Goal: Task Accomplishment & Management: Manage account settings

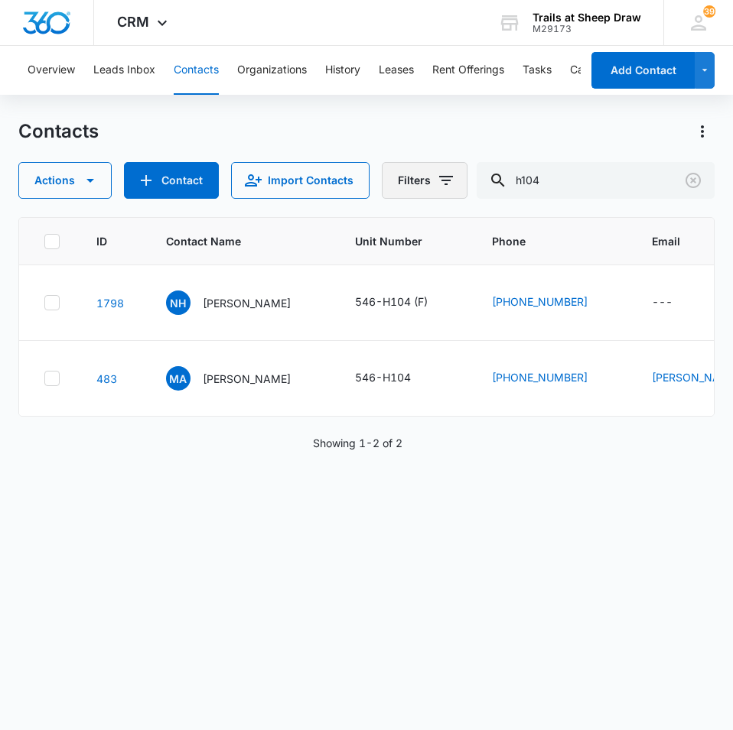
drag, startPoint x: 560, startPoint y: 183, endPoint x: 455, endPoint y: 179, distance: 104.8
click at [454, 180] on div "Actions Contact Import Contacts Filters h104" at bounding box center [366, 180] width 696 height 37
type input "n206"
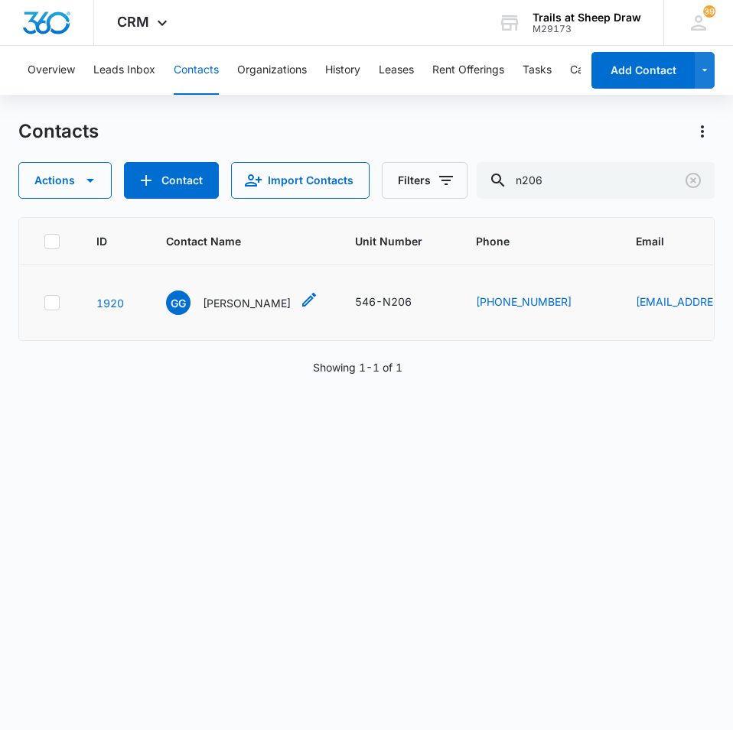
click at [246, 295] on p "[PERSON_NAME]" at bounding box center [247, 303] width 88 height 16
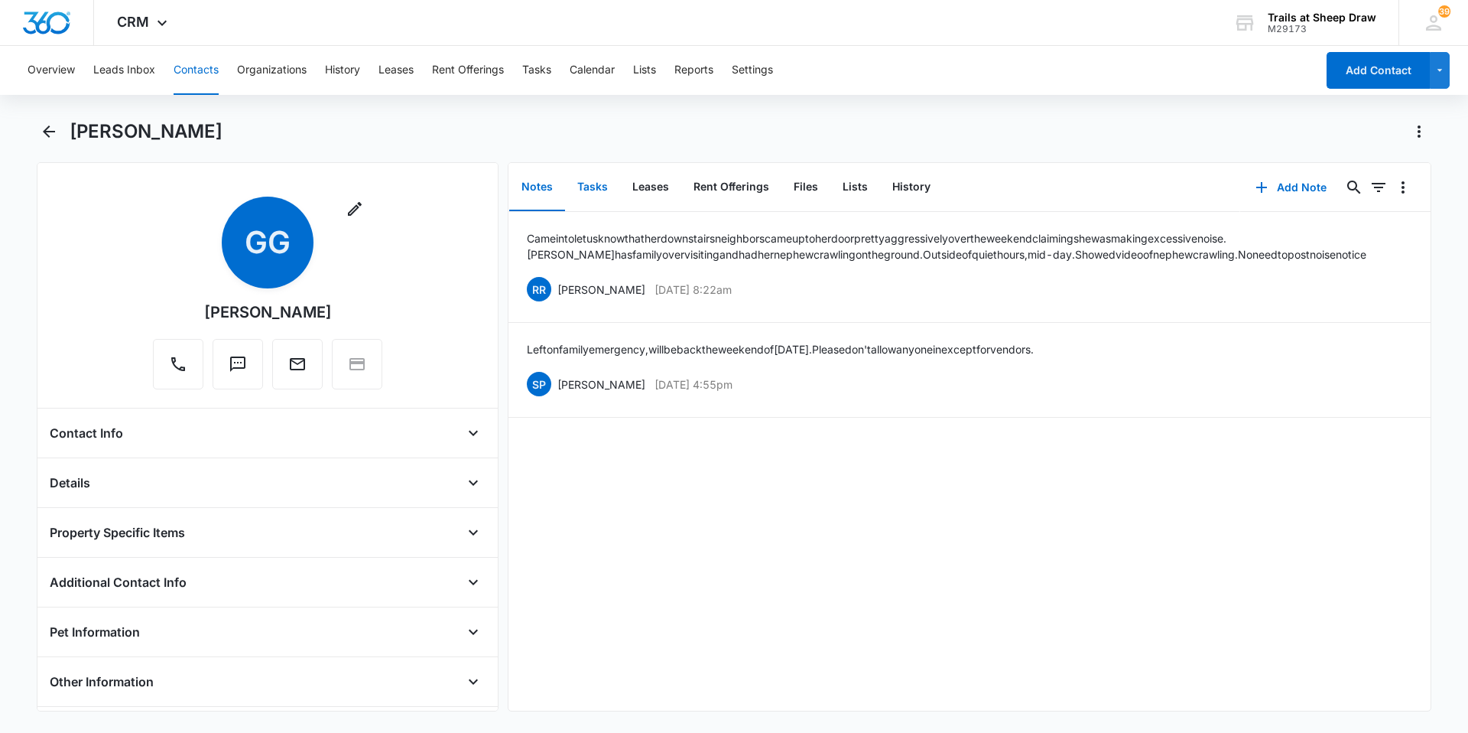
click at [597, 189] on button "Tasks" at bounding box center [592, 187] width 55 height 47
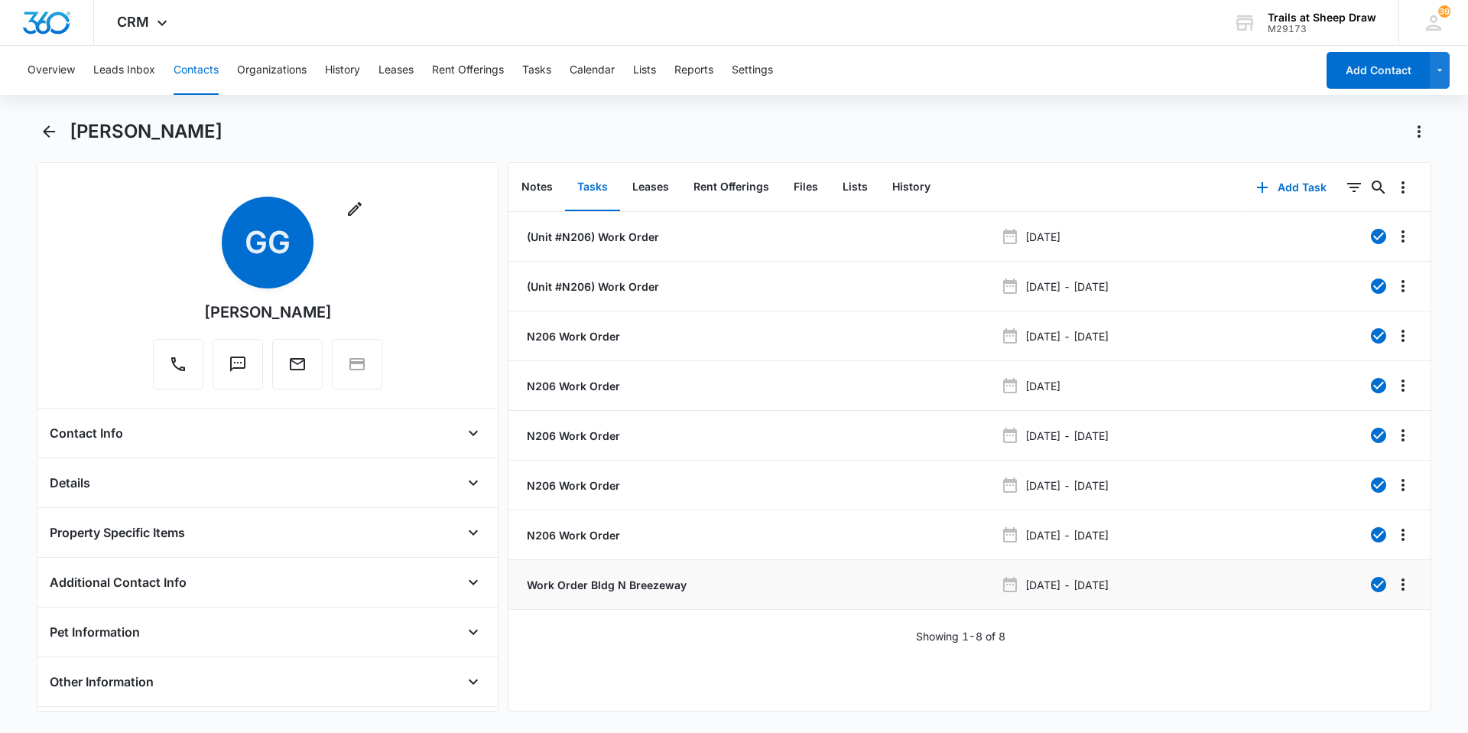
click at [732, 596] on li "Work Order Bldg N Breezeway [DATE] - [DATE]" at bounding box center [970, 585] width 922 height 50
click at [732, 538] on icon "Overflow Menu" at bounding box center [1403, 534] width 18 height 18
click at [732, 574] on div "Edit" at bounding box center [1351, 577] width 32 height 11
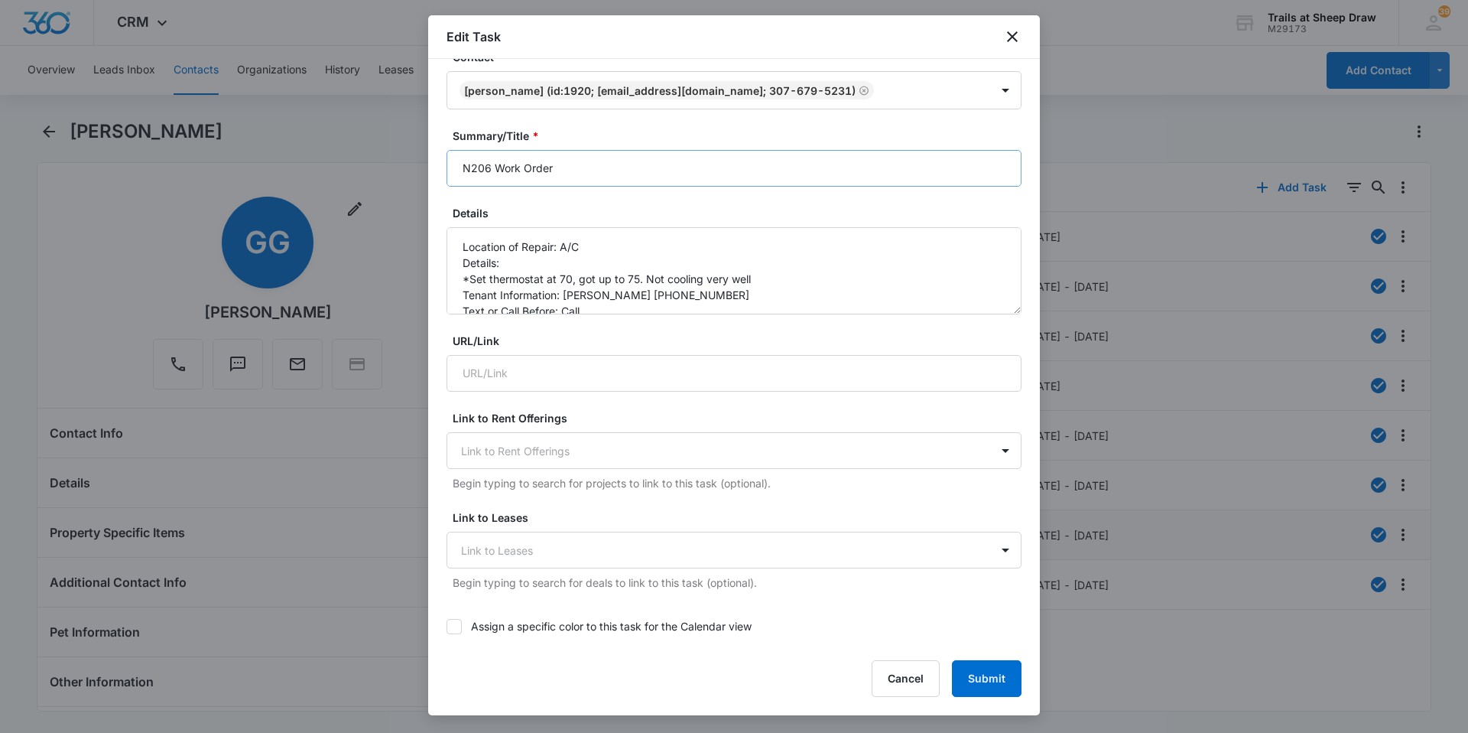
scroll to position [153, 0]
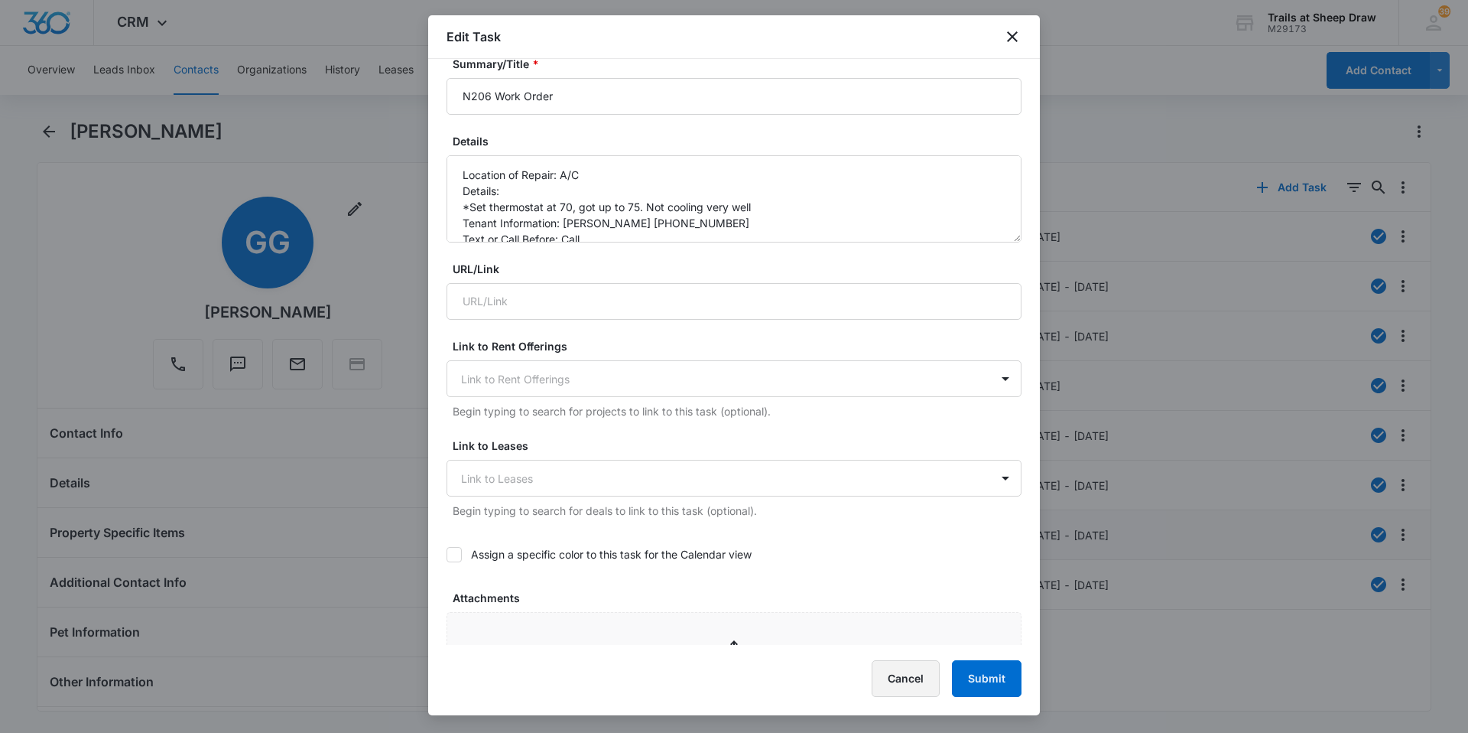
click at [732, 678] on button "Cancel" at bounding box center [906, 678] width 68 height 37
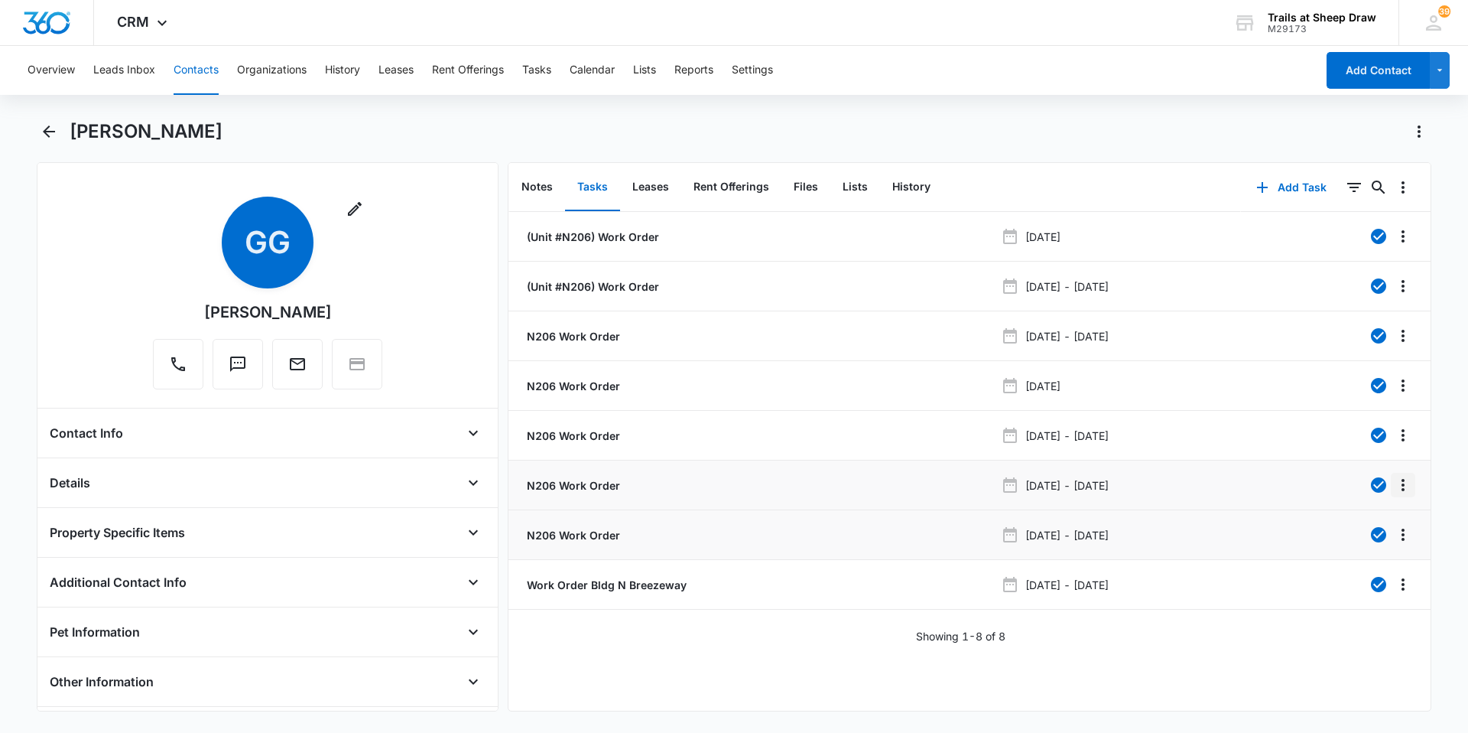
click at [732, 489] on icon "Overflow Menu" at bounding box center [1403, 485] width 18 height 18
click at [732, 525] on div "Edit" at bounding box center [1351, 527] width 32 height 11
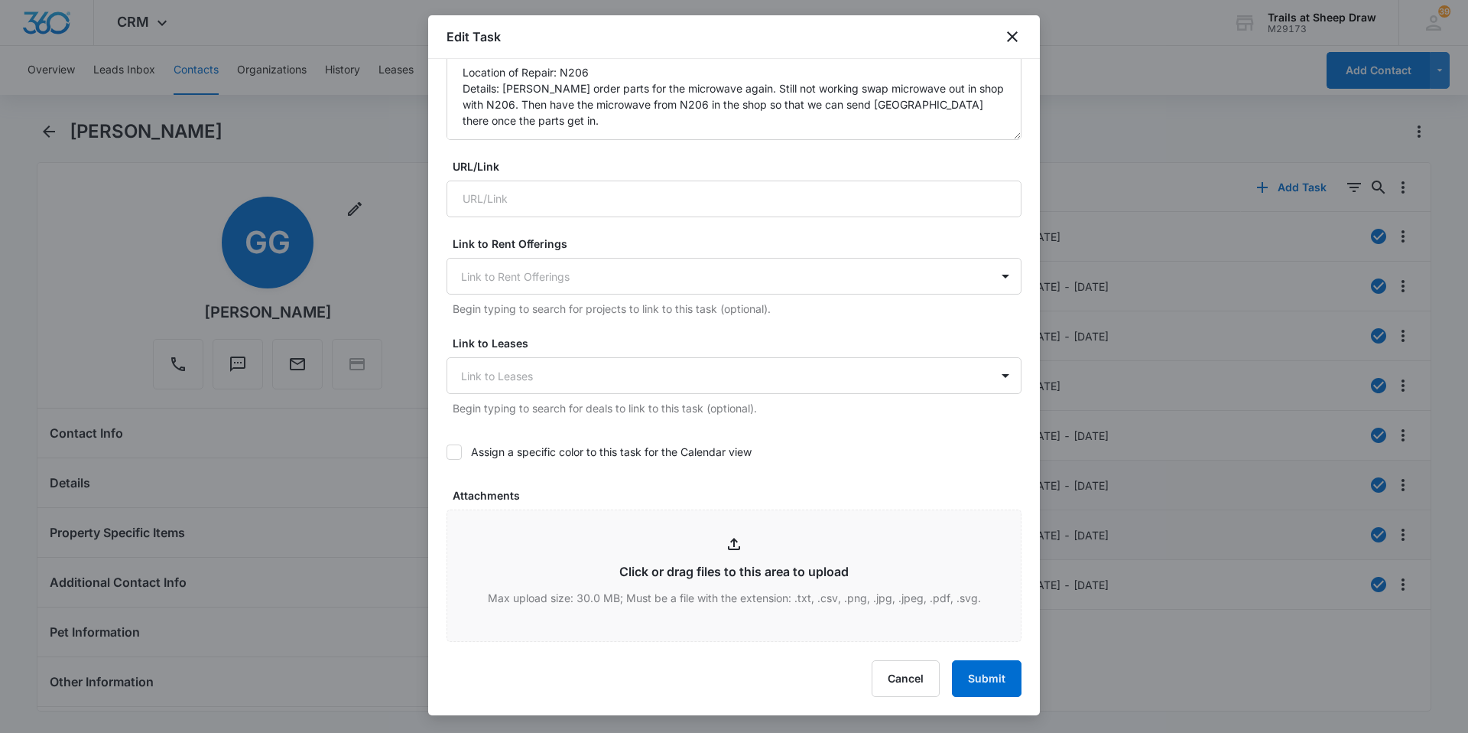
scroll to position [229, 0]
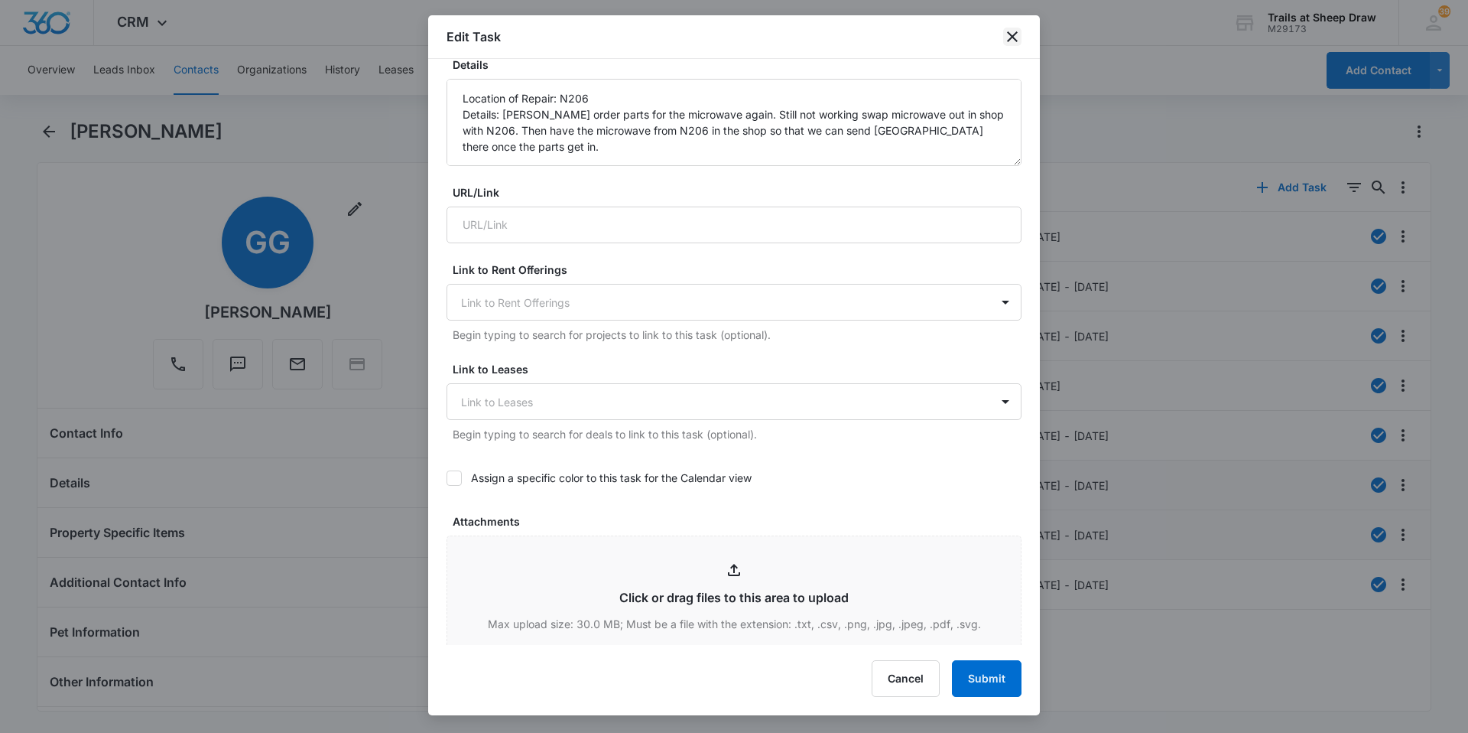
click at [732, 31] on icon "close" at bounding box center [1012, 37] width 18 height 18
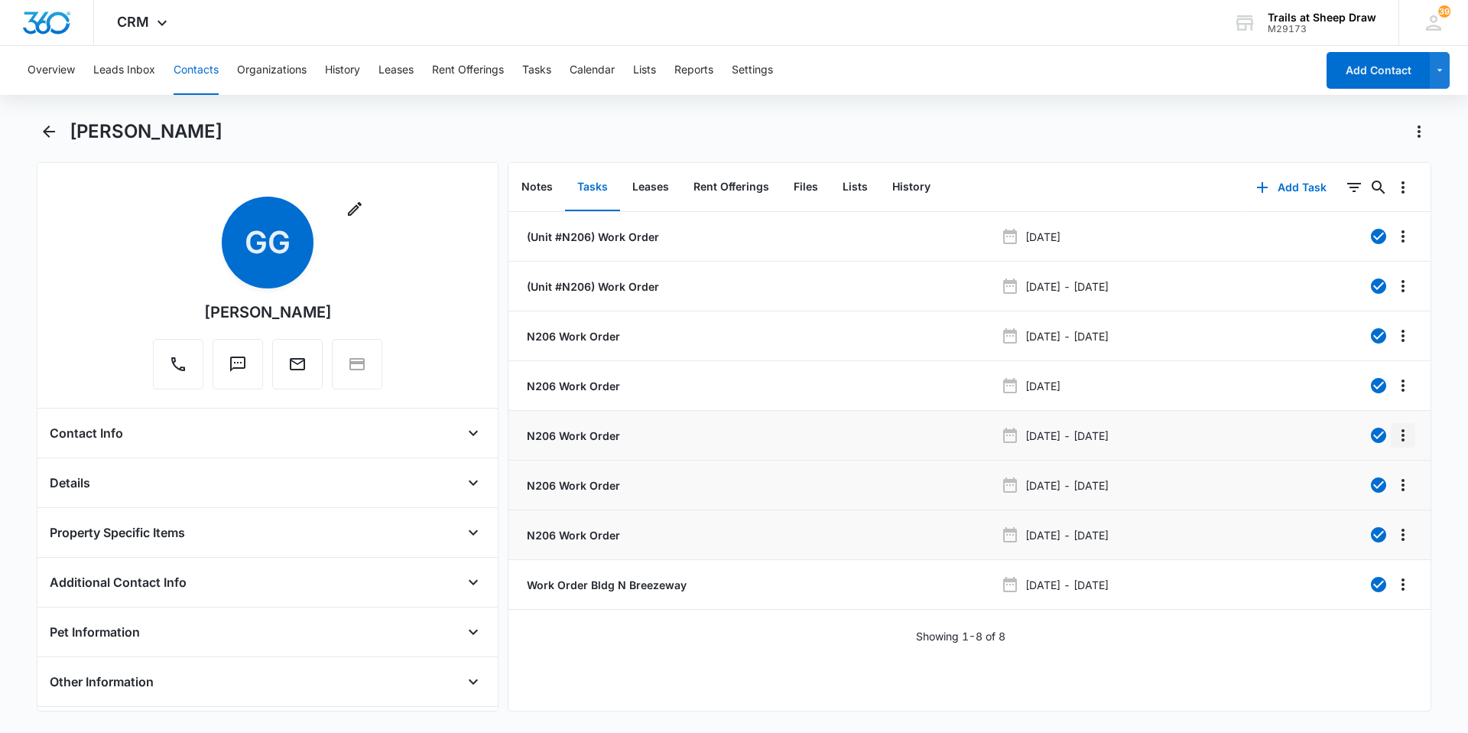
click at [732, 430] on icon "Overflow Menu" at bounding box center [1403, 435] width 3 height 12
click at [732, 483] on div "Edit" at bounding box center [1351, 478] width 32 height 11
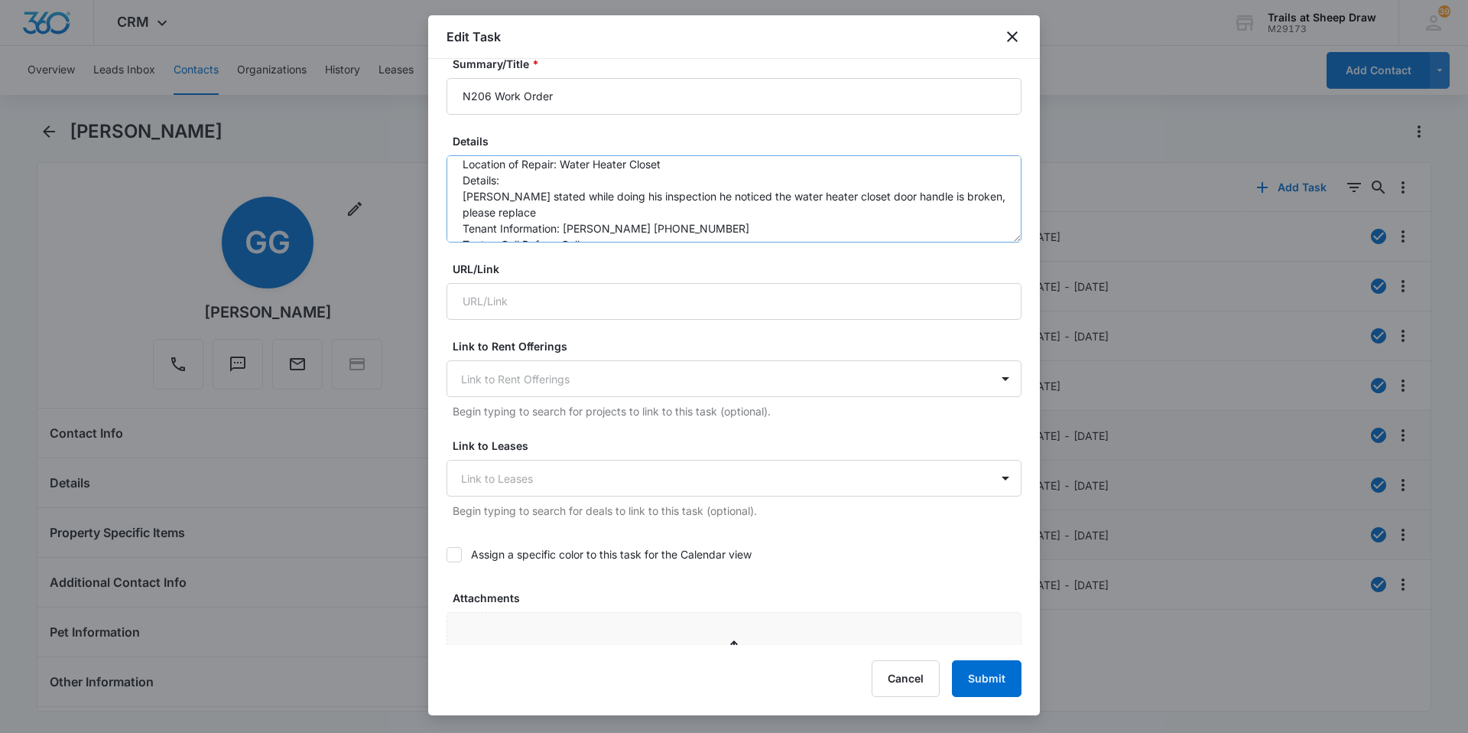
scroll to position [0, 0]
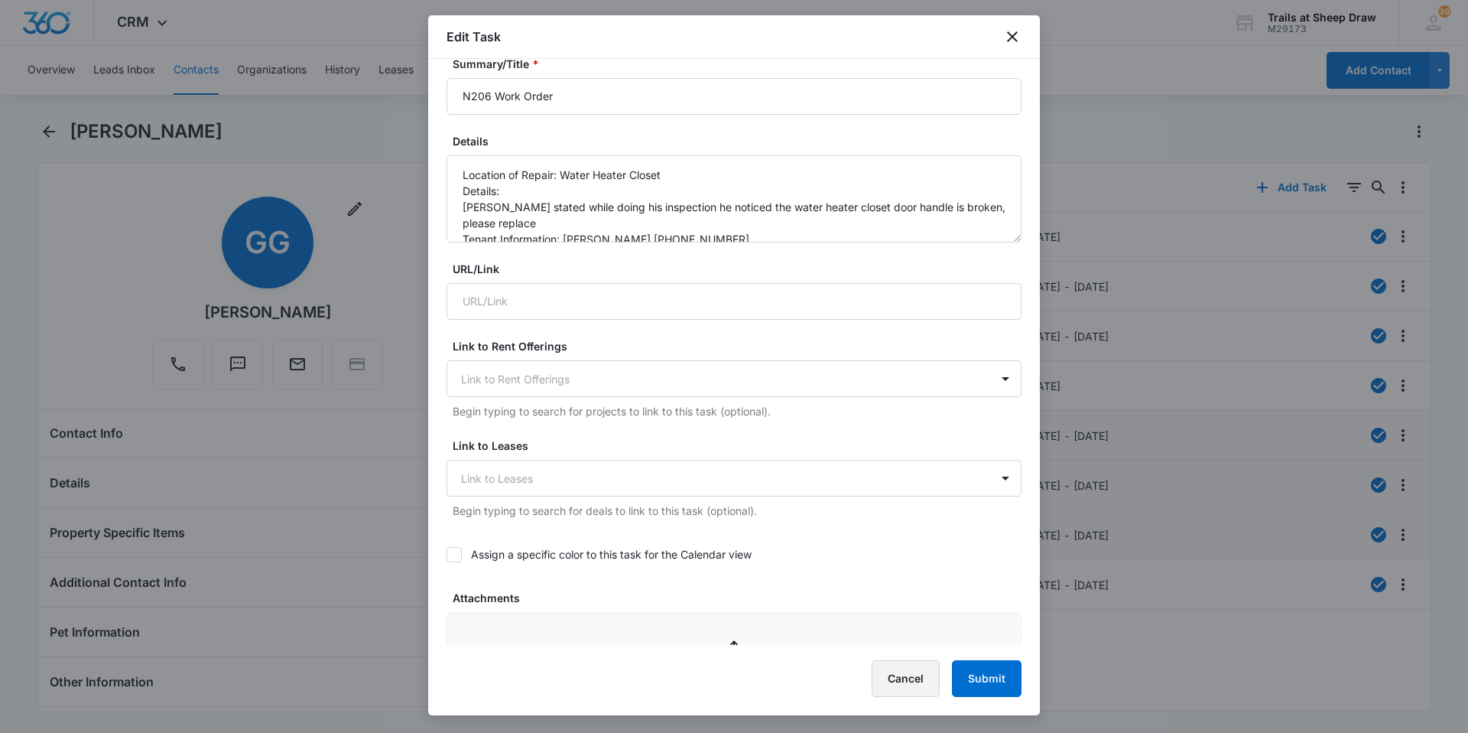
click at [732, 689] on button "Cancel" at bounding box center [906, 678] width 68 height 37
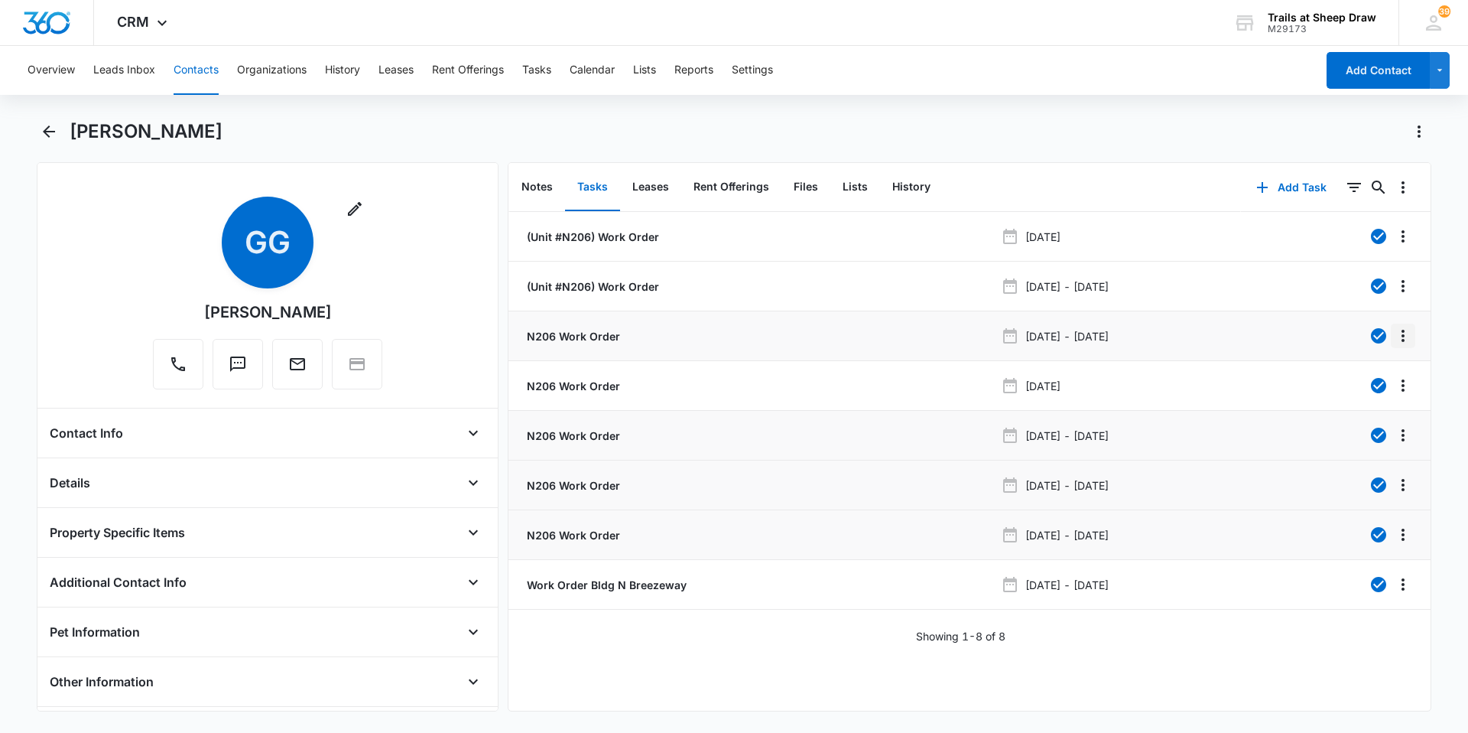
click at [732, 333] on icon "Overflow Menu" at bounding box center [1403, 336] width 18 height 18
click at [732, 376] on button "Edit" at bounding box center [1359, 378] width 87 height 23
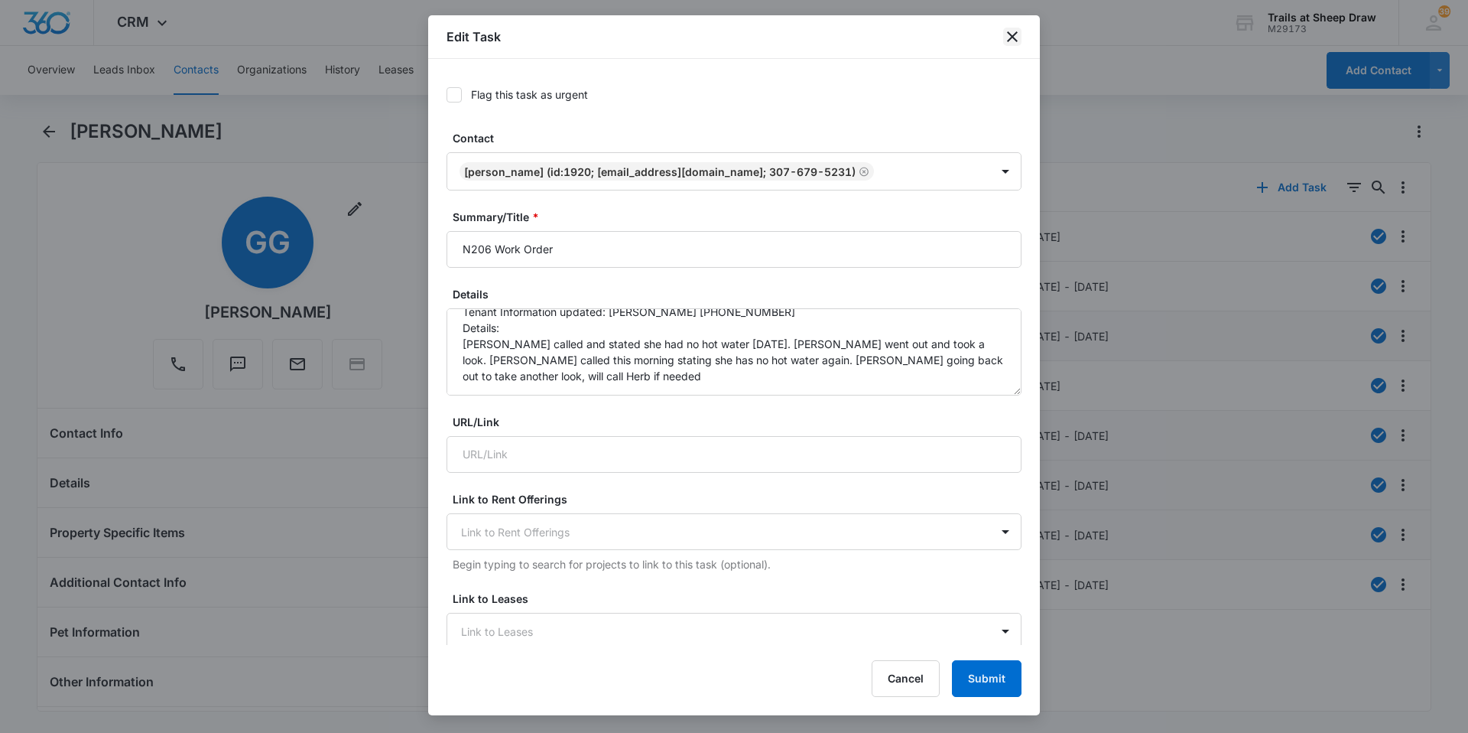
click at [732, 32] on icon "close" at bounding box center [1012, 37] width 18 height 18
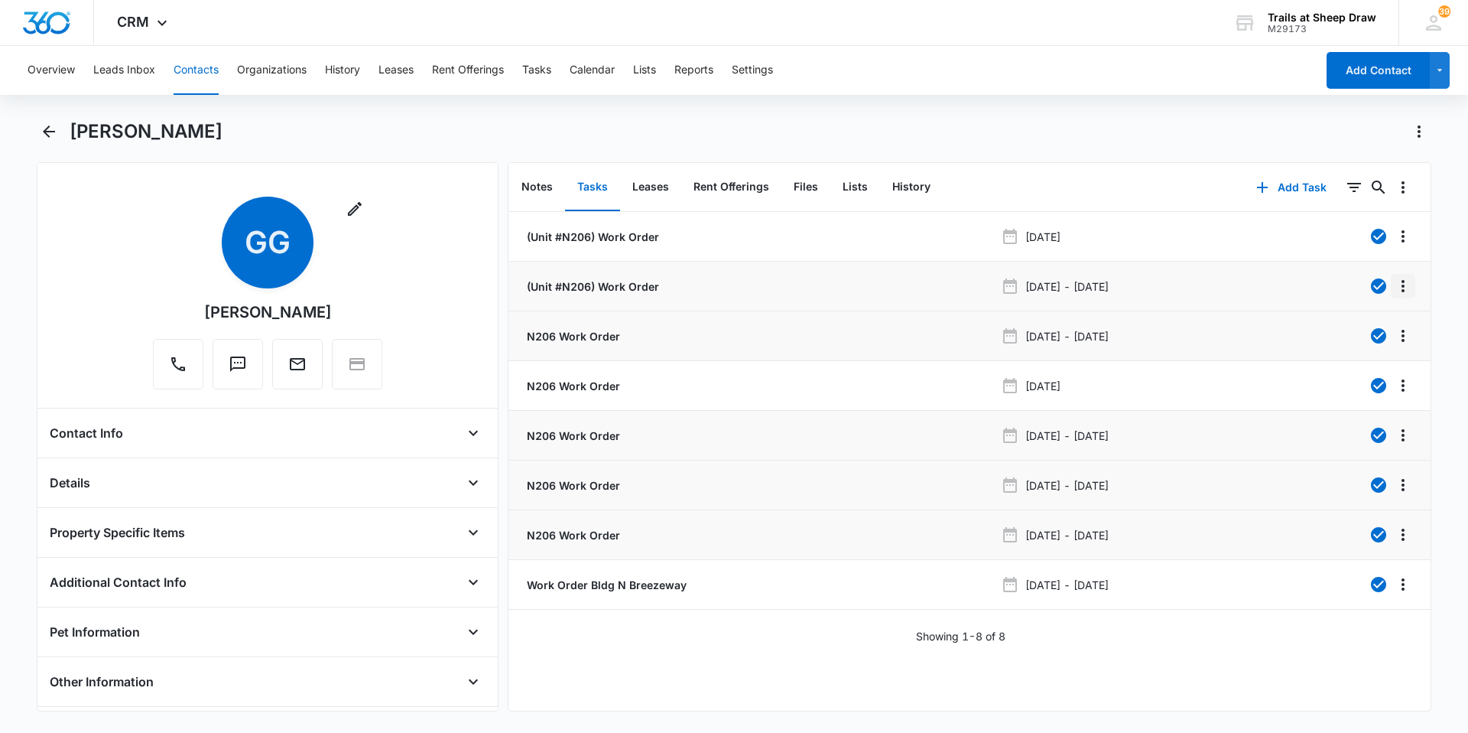
click at [732, 288] on icon "Overflow Menu" at bounding box center [1403, 286] width 18 height 18
click at [732, 327] on div "Edit" at bounding box center [1351, 329] width 32 height 11
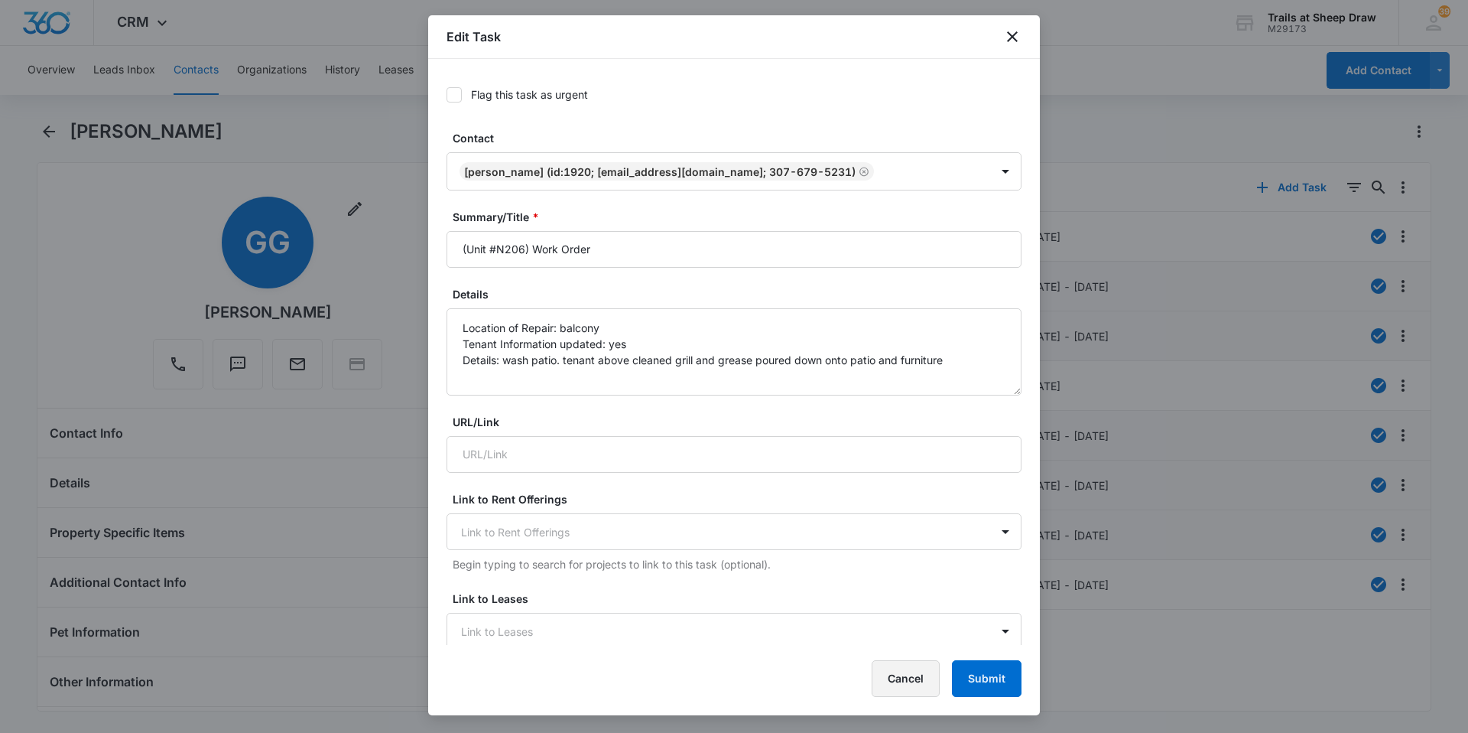
click at [732, 686] on button "Cancel" at bounding box center [906, 678] width 68 height 37
